Goal: Information Seeking & Learning: Learn about a topic

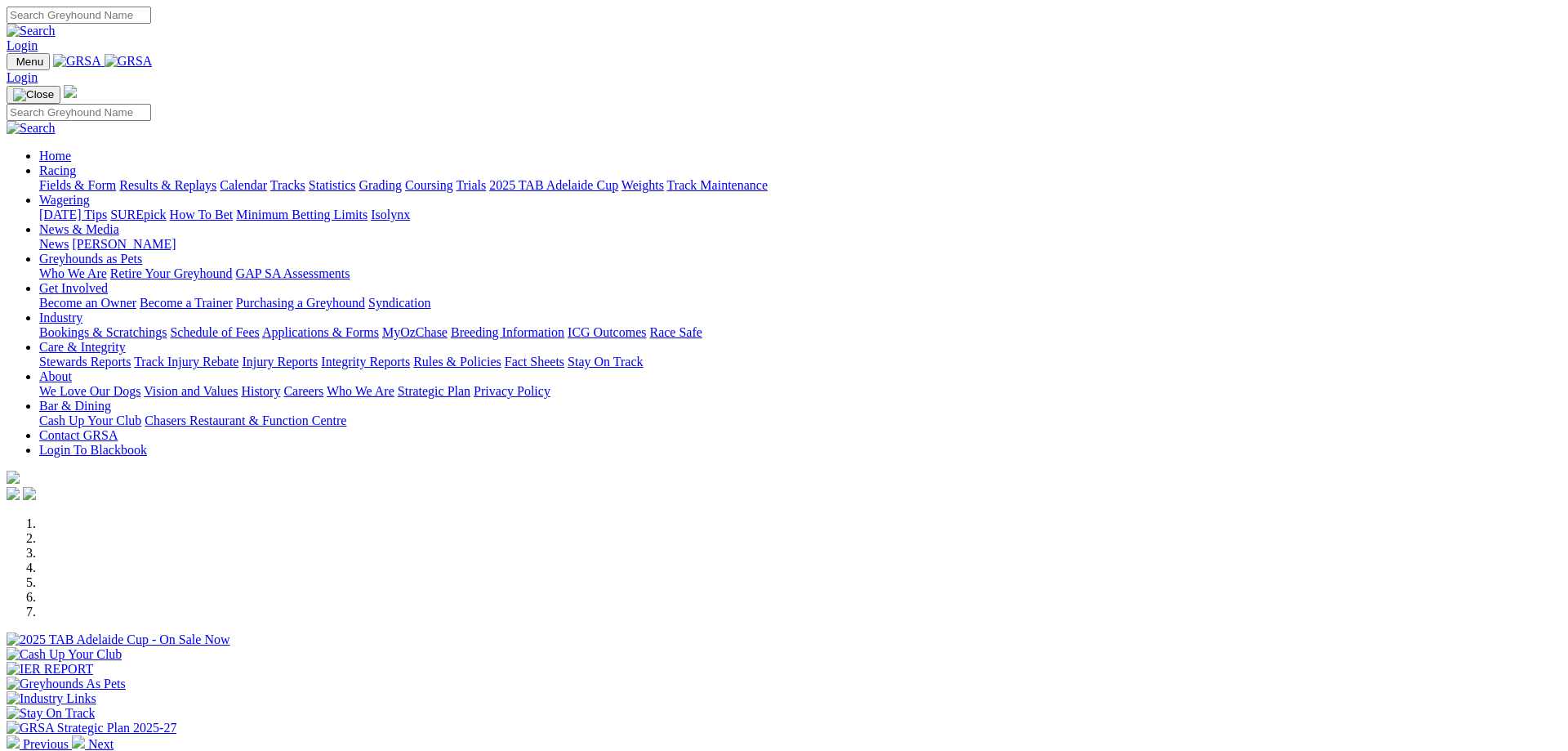
scroll to position [583, 0]
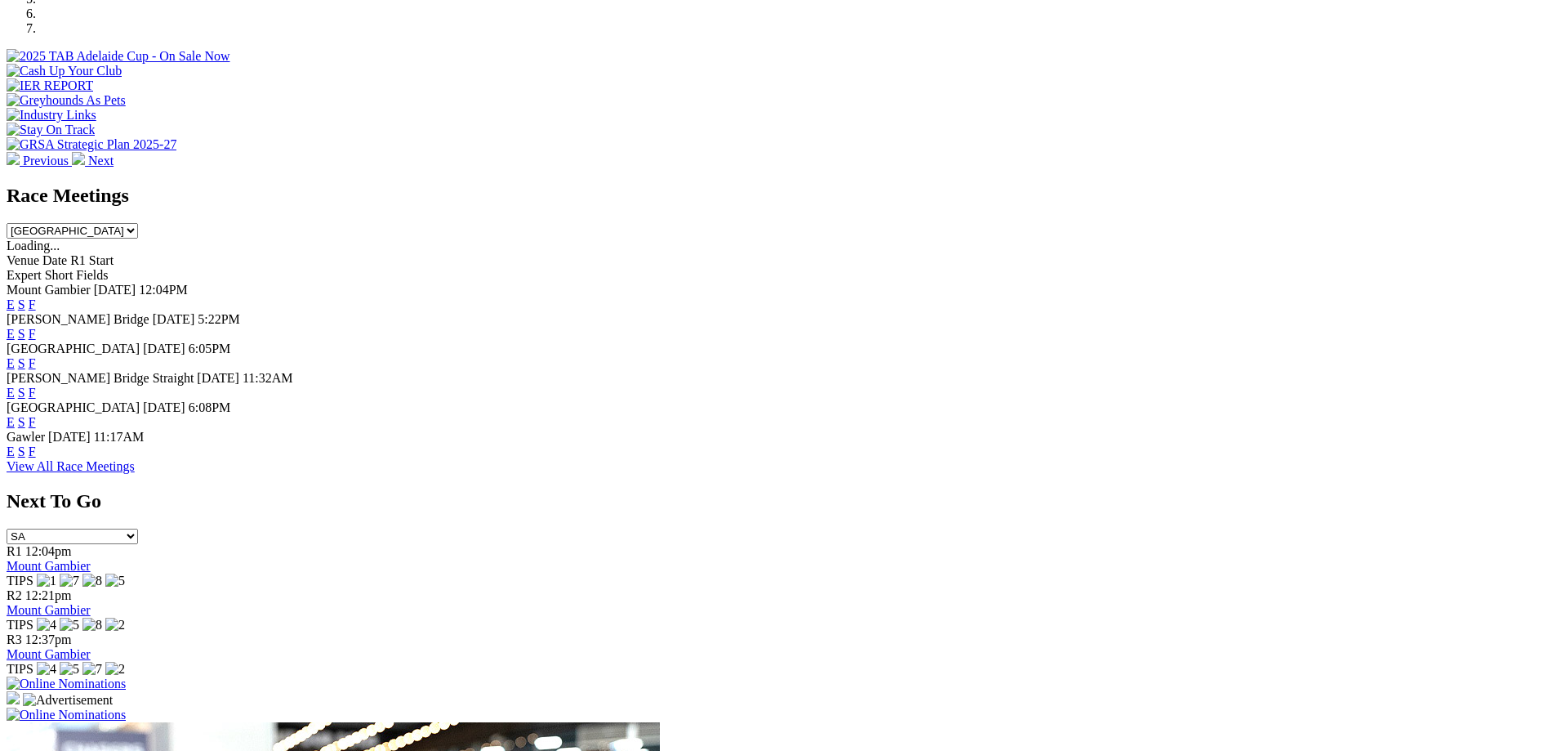
click at [36, 386] on link "F" at bounding box center [33, 392] width 8 height 13
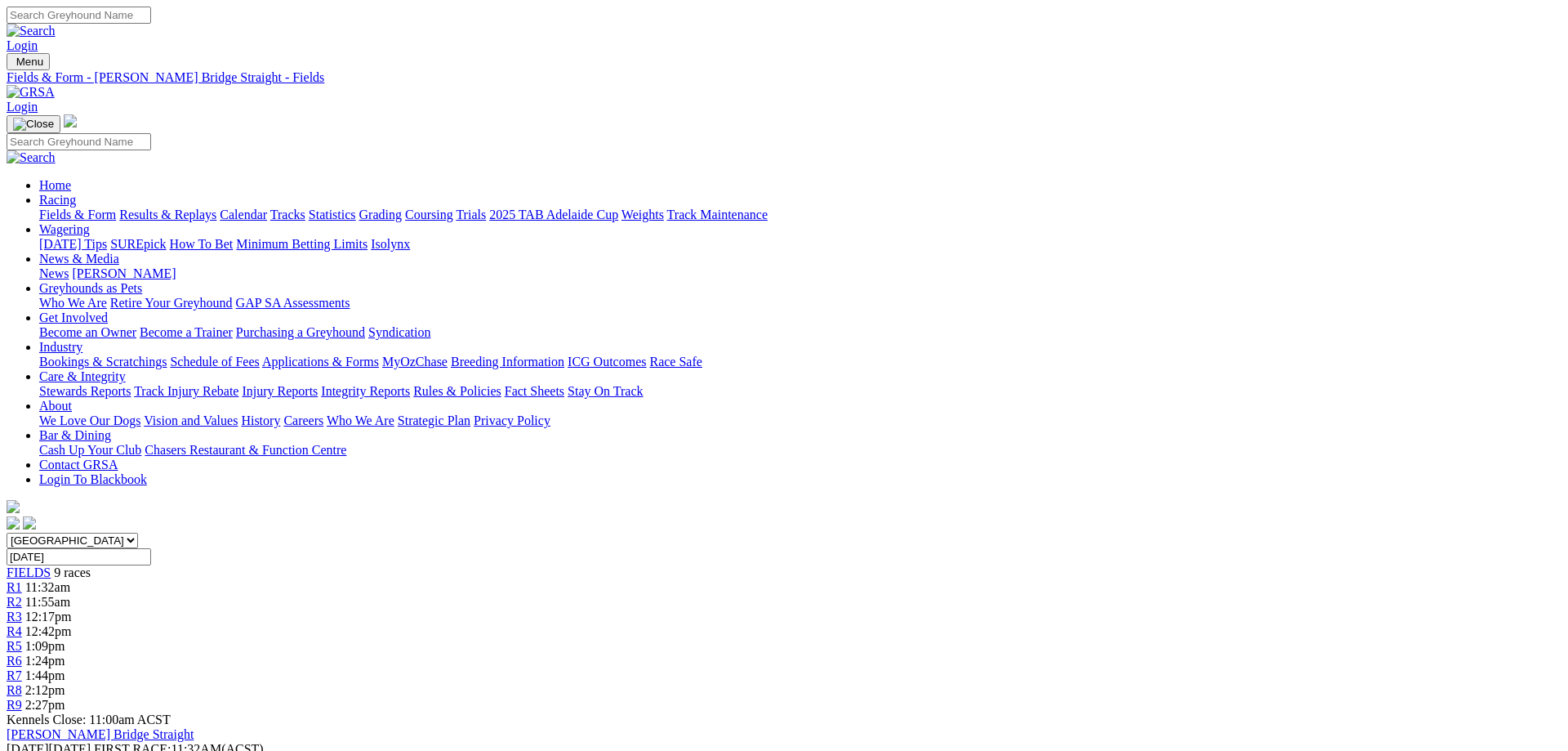
click at [116, 207] on link "Fields & Form" at bounding box center [78, 214] width 77 height 13
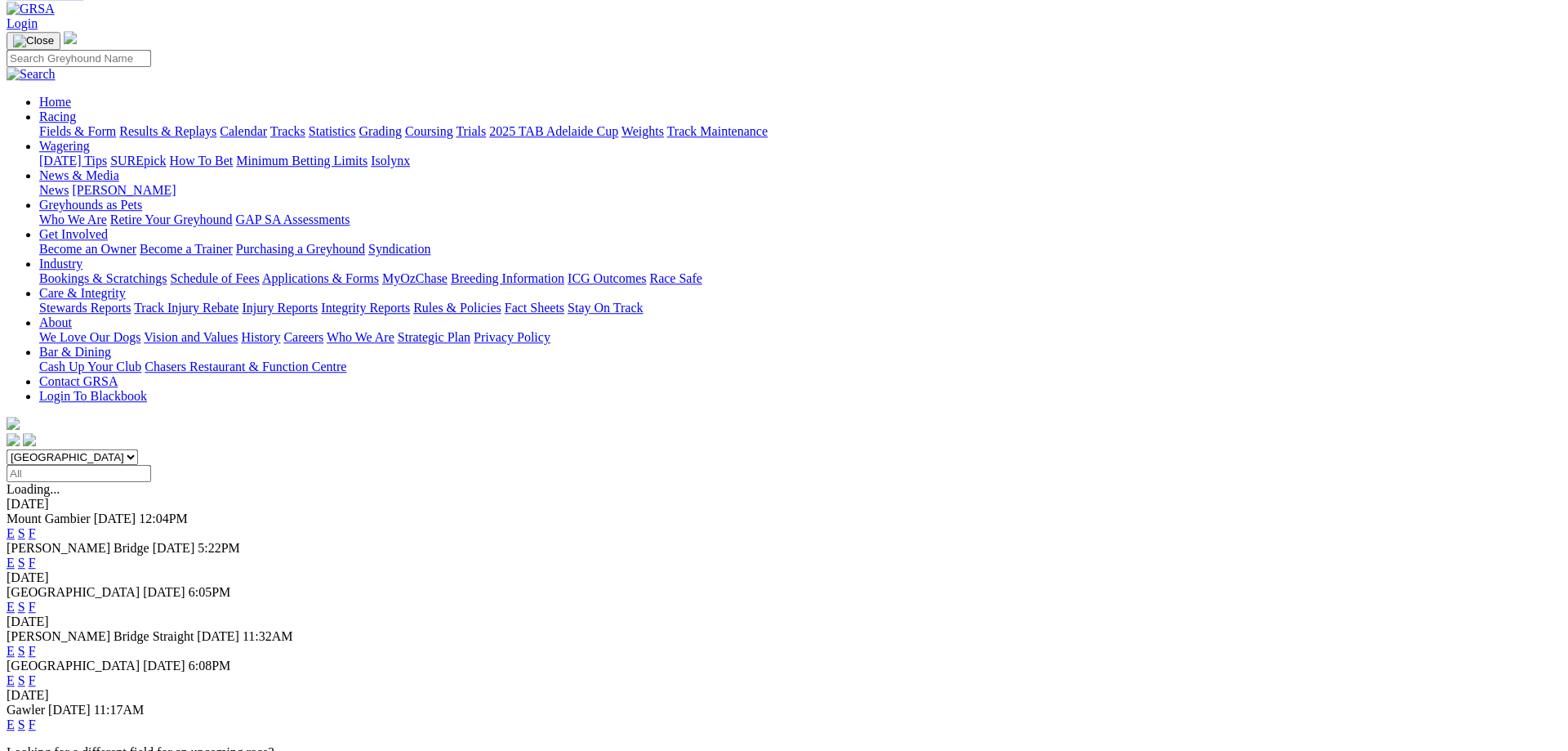
scroll to position [167, 0]
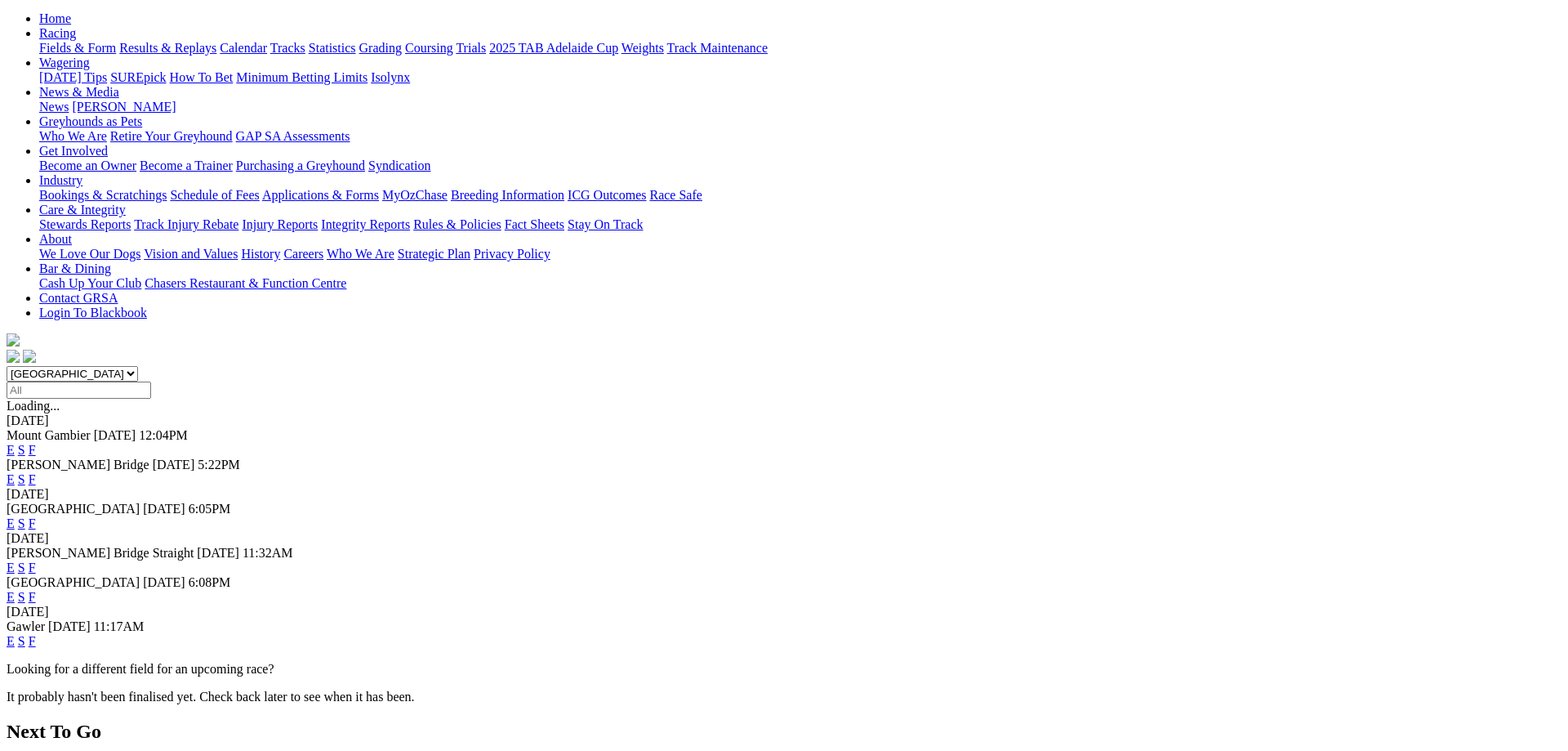
click at [36, 633] on link "F" at bounding box center [33, 640] width 8 height 13
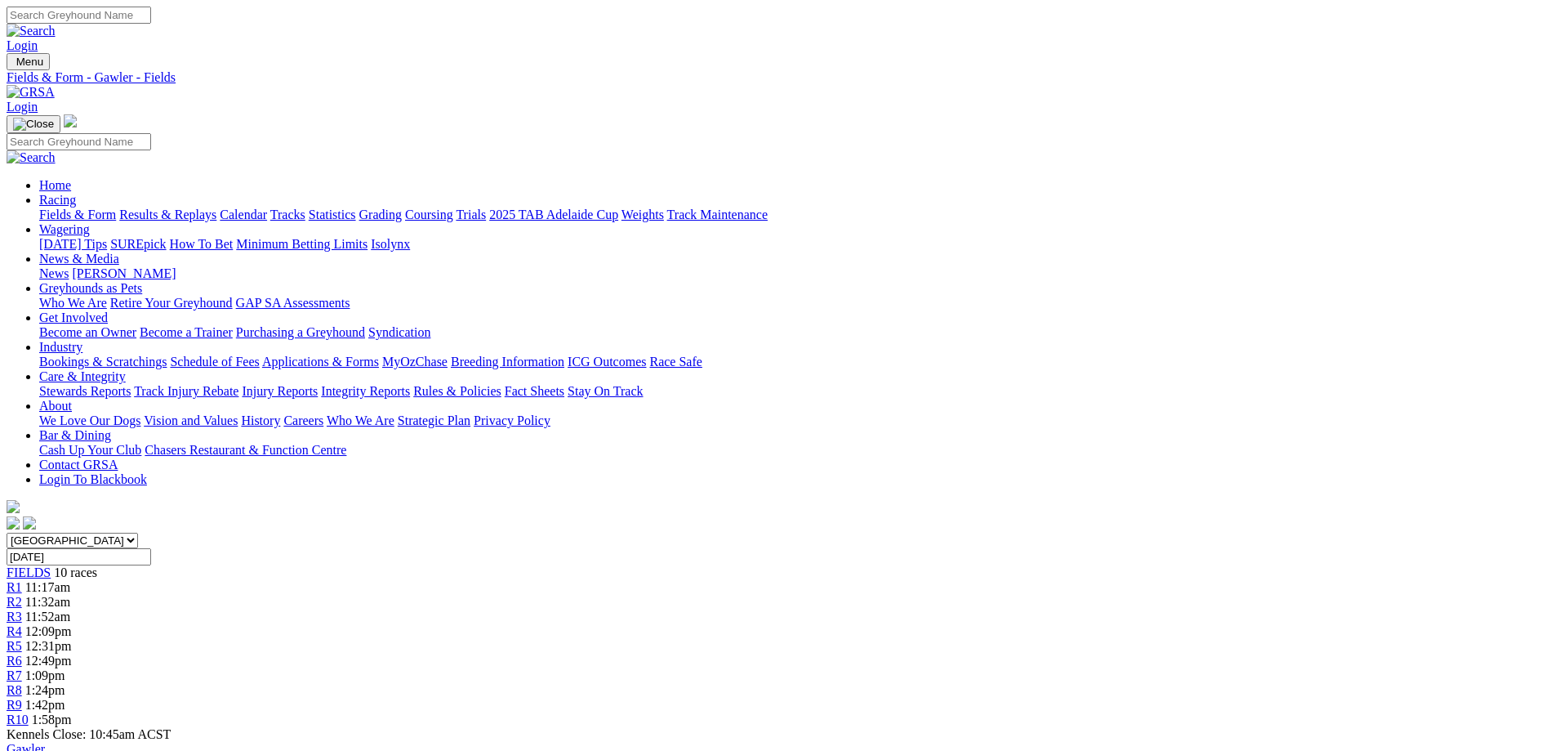
click at [116, 207] on link "Fields & Form" at bounding box center [78, 214] width 77 height 13
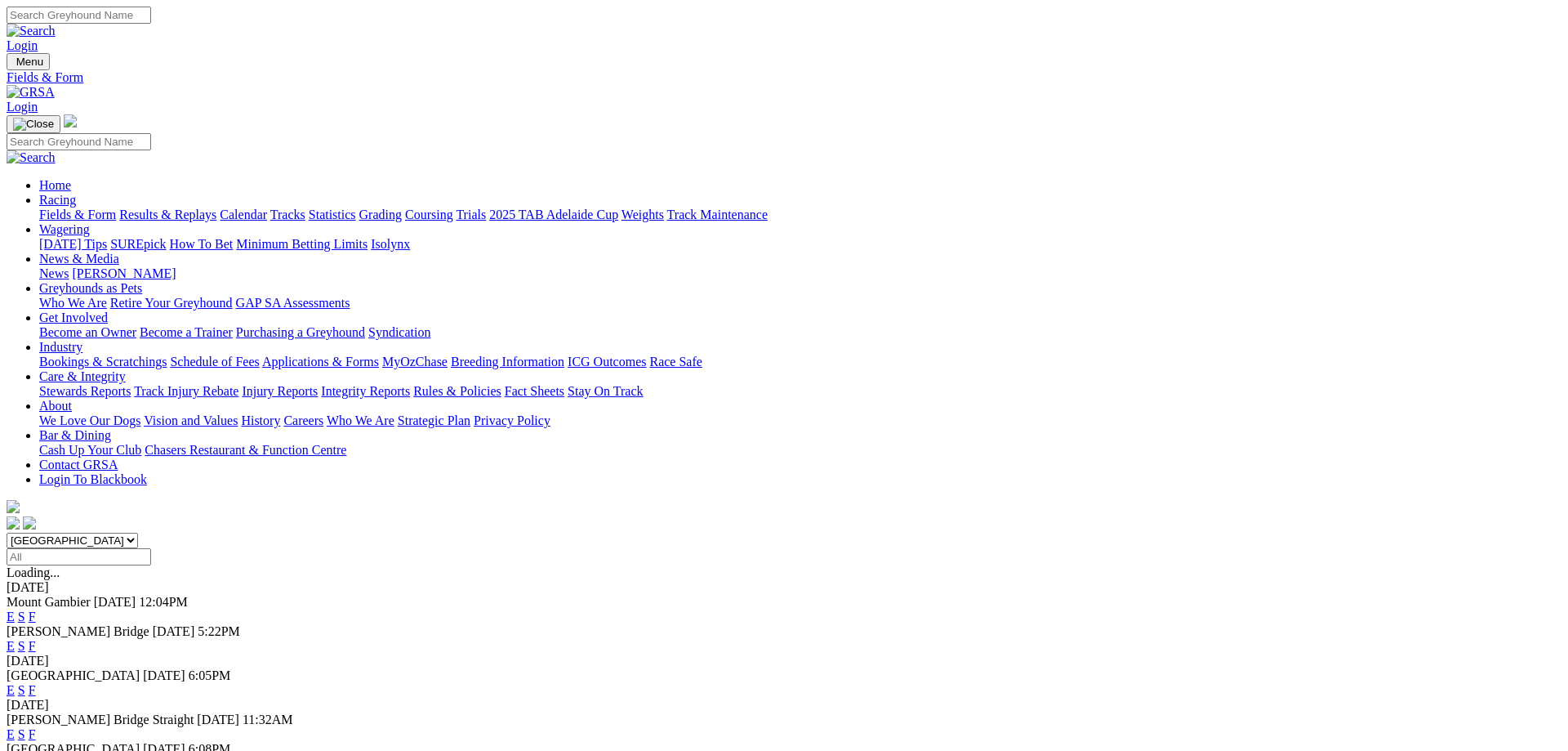
click at [36, 683] on link "F" at bounding box center [33, 689] width 8 height 13
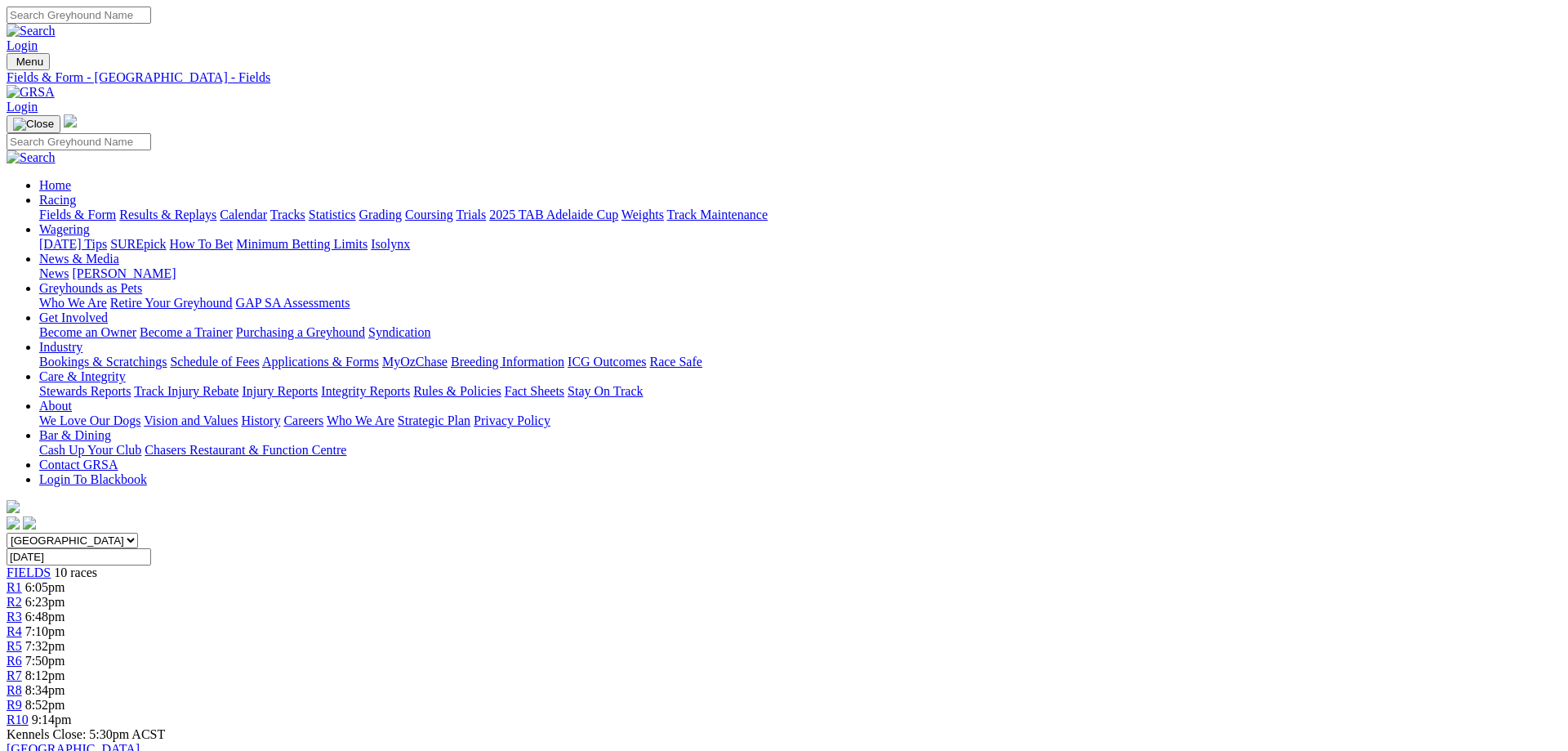
click at [116, 207] on link "Fields & Form" at bounding box center [78, 214] width 77 height 13
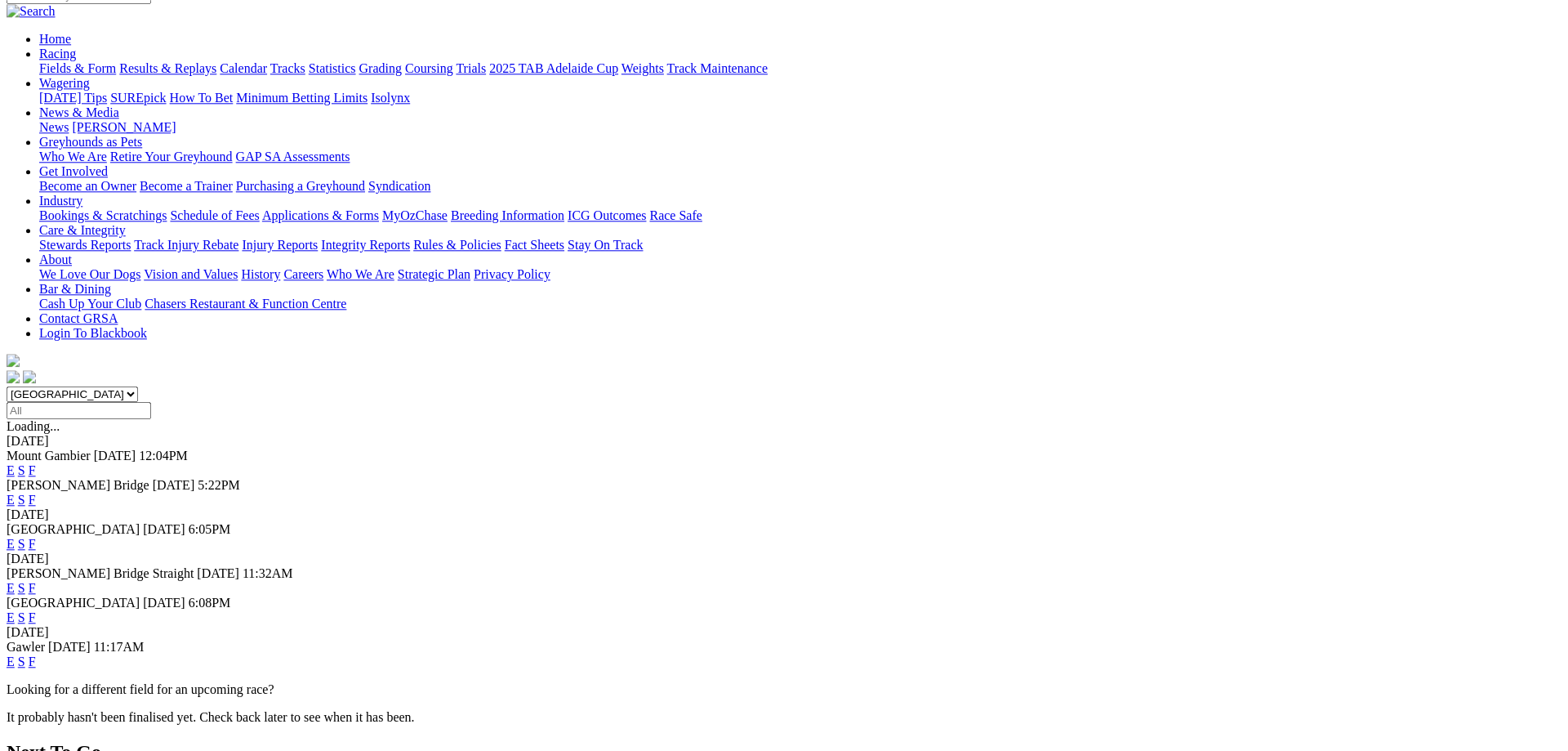
scroll to position [167, 0]
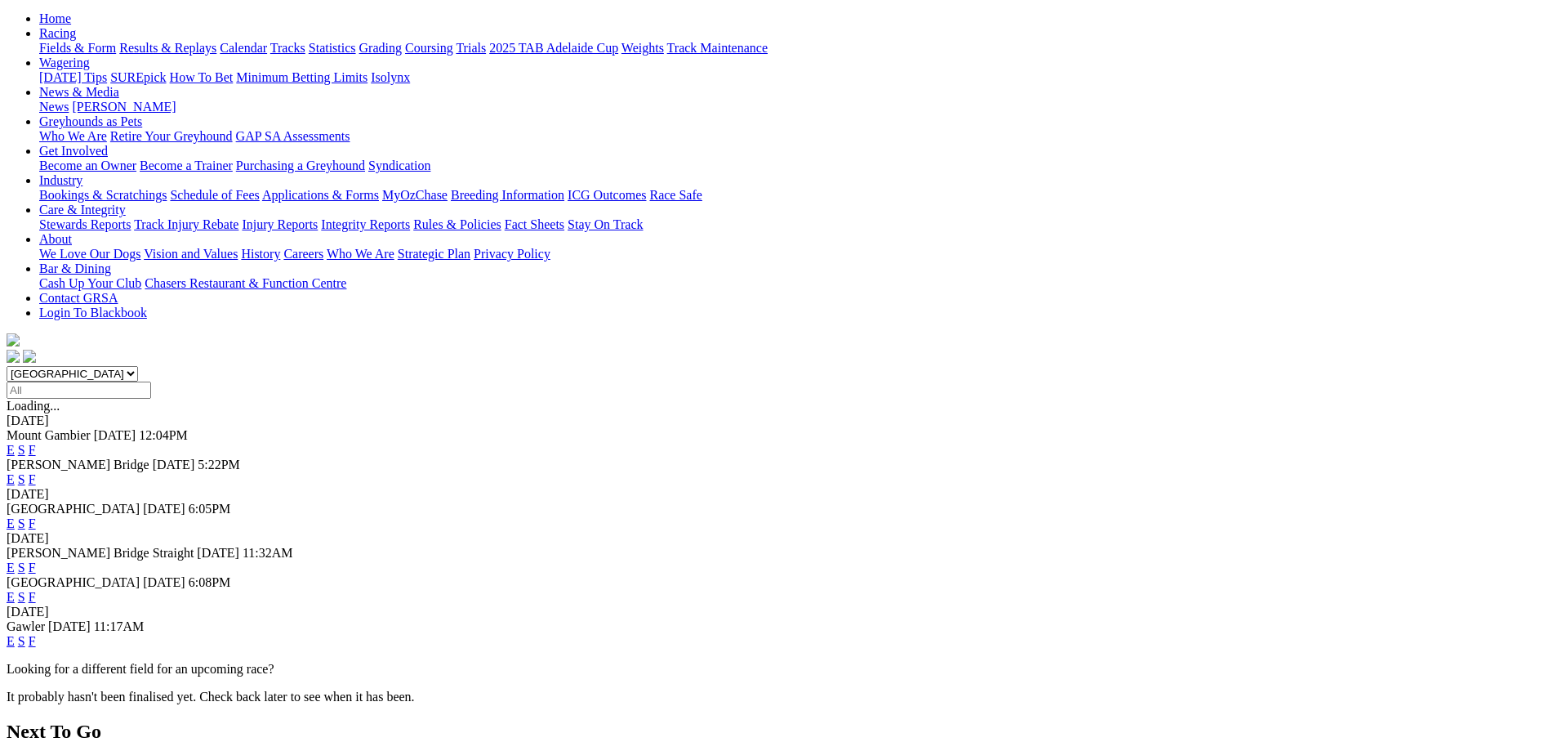
click at [36, 633] on link "F" at bounding box center [33, 640] width 8 height 13
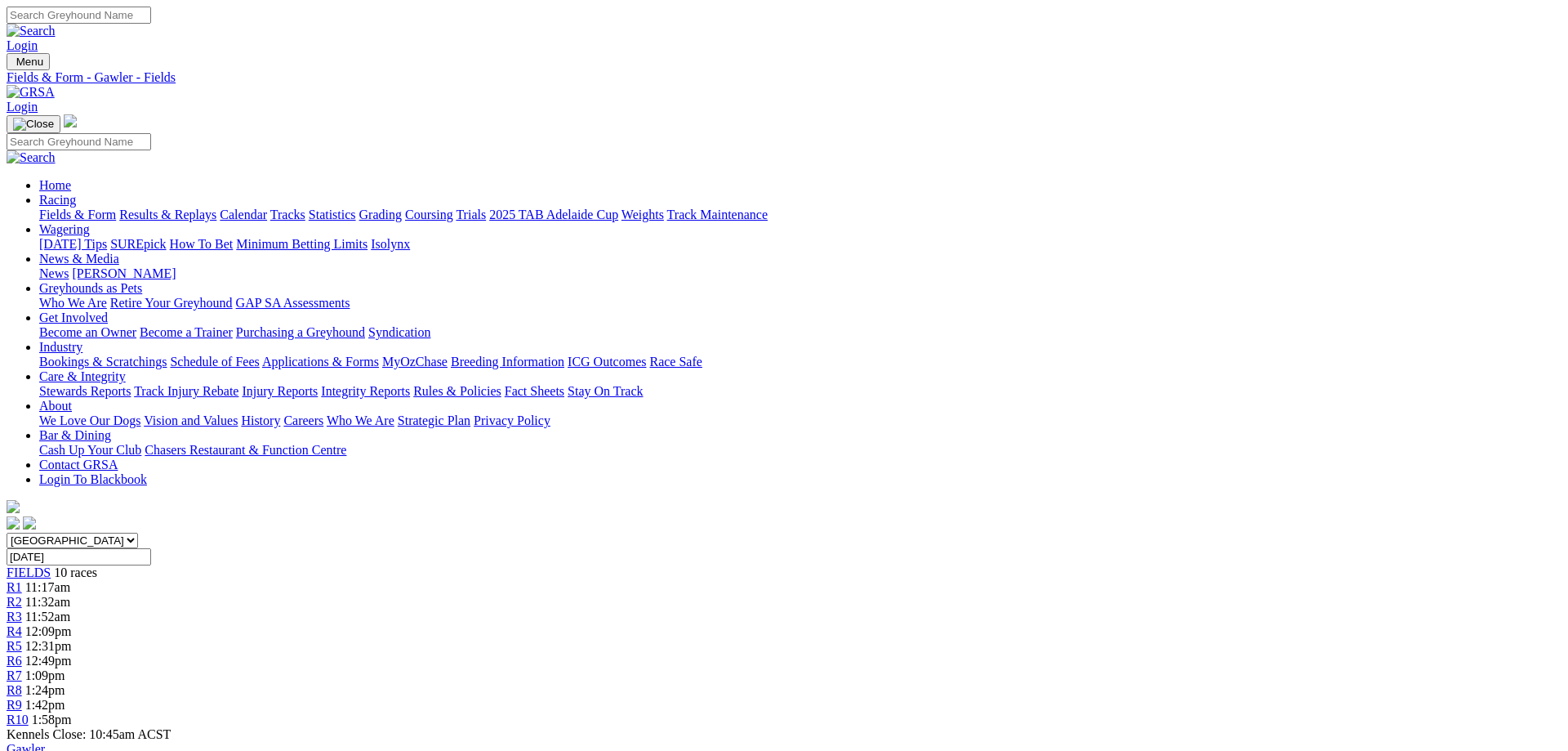
click at [22, 624] on link "R4" at bounding box center [14, 630] width 15 height 13
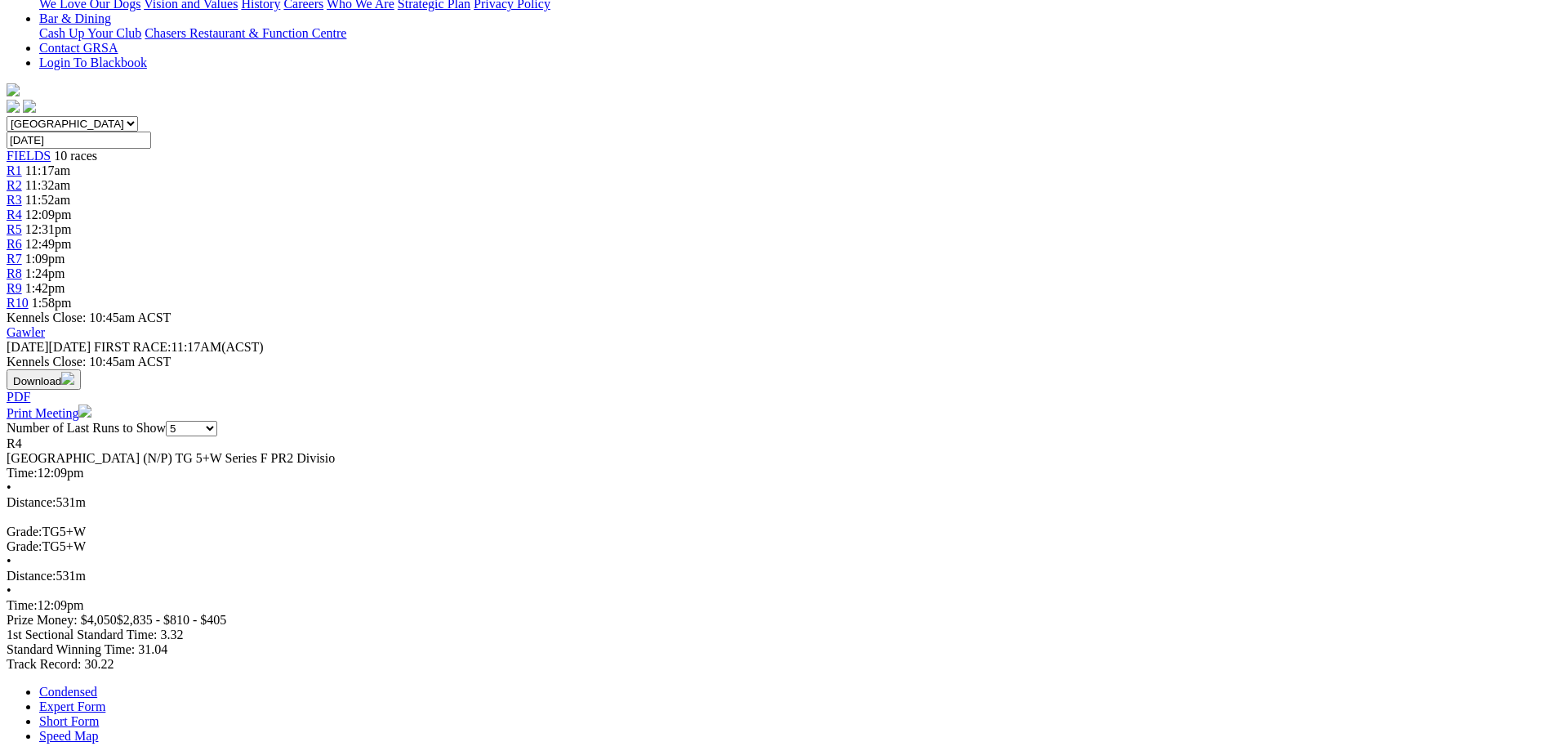
scroll to position [83, 0]
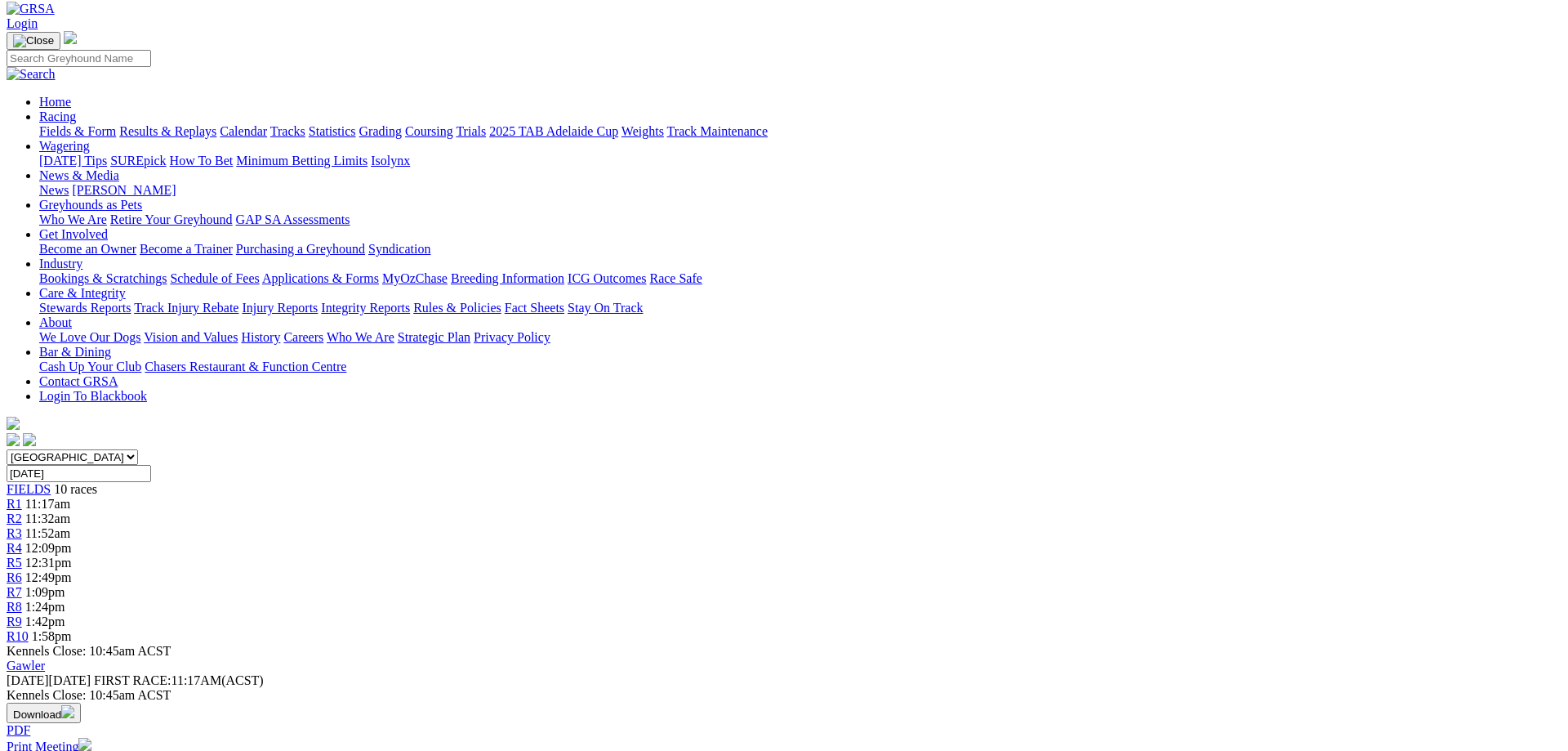
click at [116, 124] on link "Fields & Form" at bounding box center [78, 131] width 77 height 13
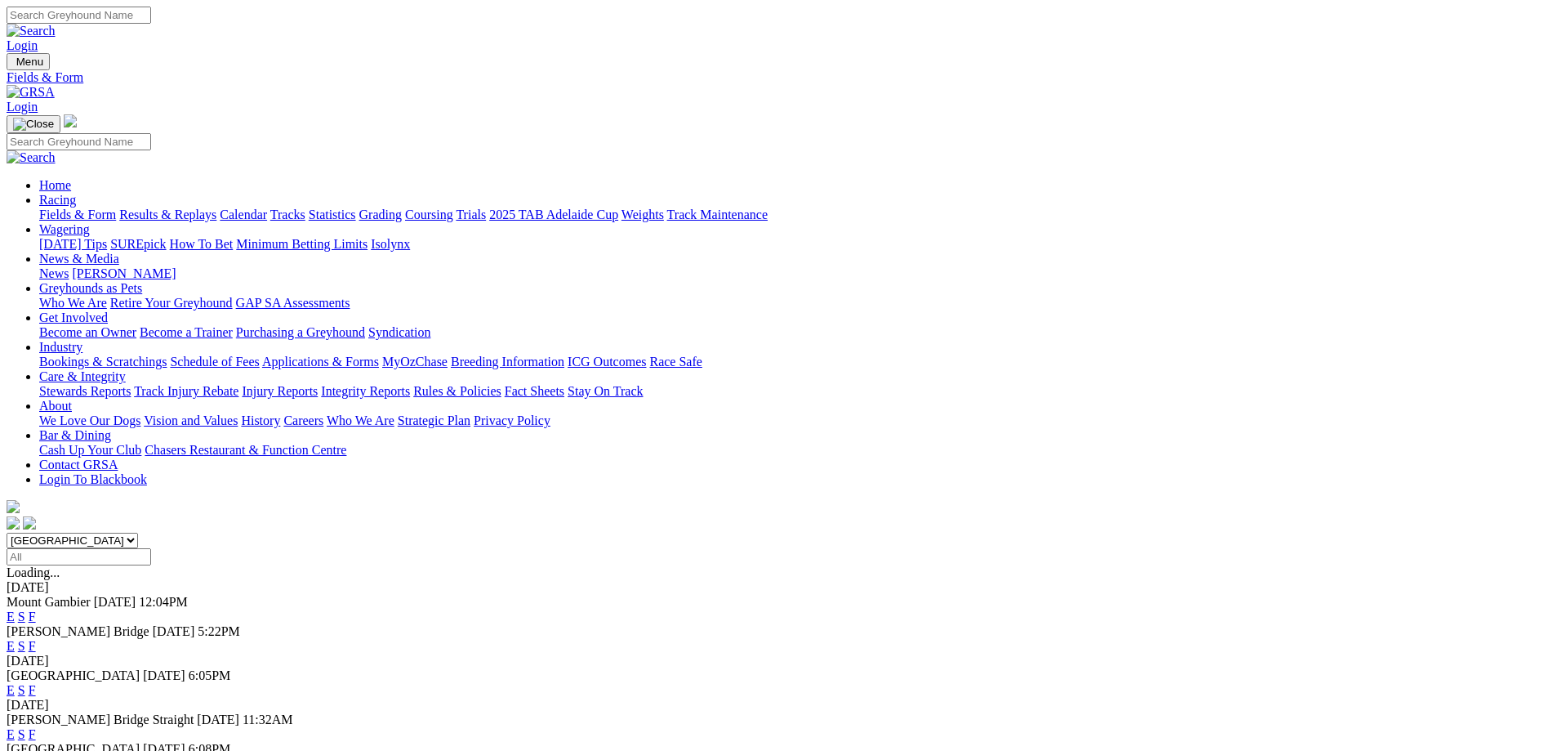
click at [36, 727] on link "F" at bounding box center [33, 734] width 8 height 13
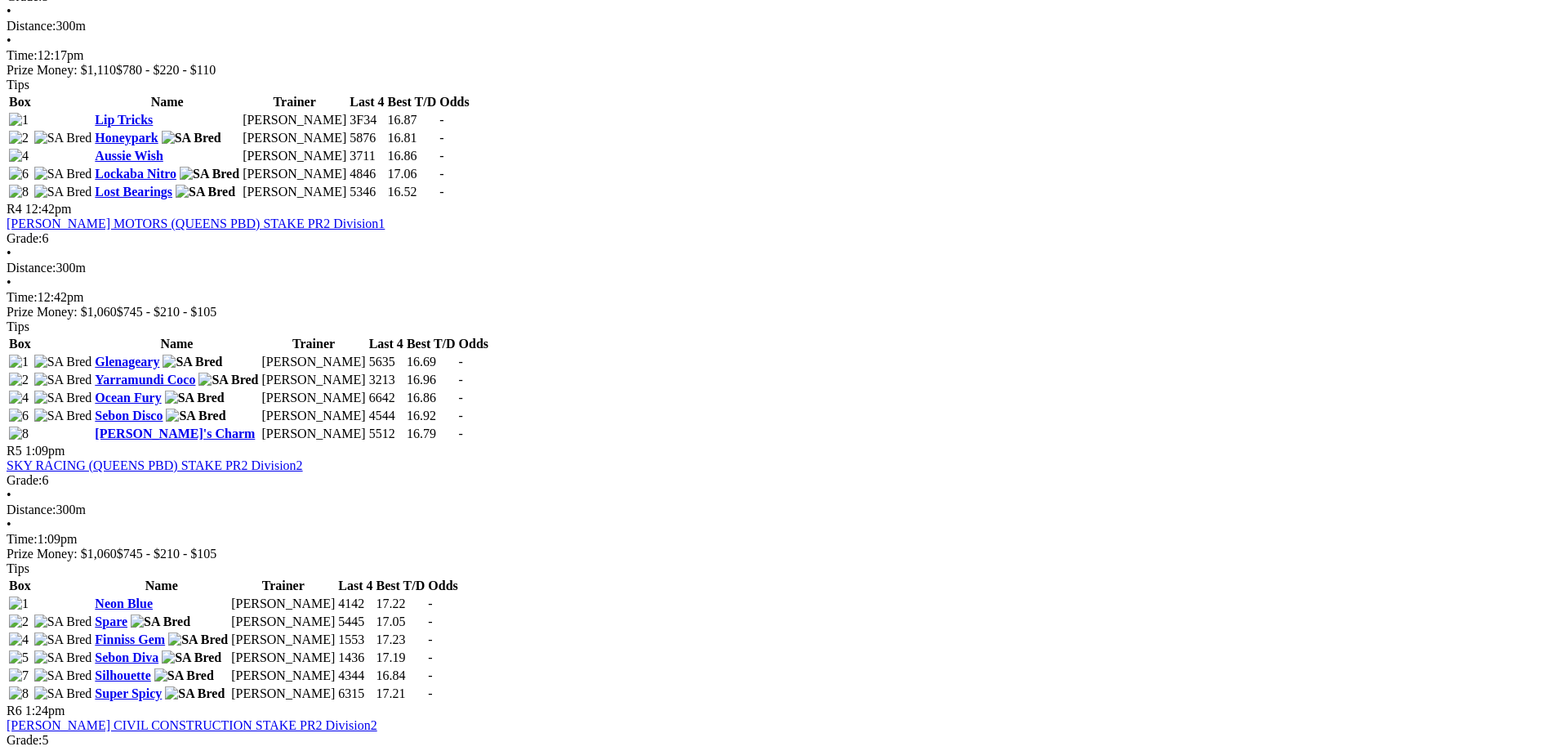
scroll to position [1333, 0]
